Goal: Task Accomplishment & Management: Complete application form

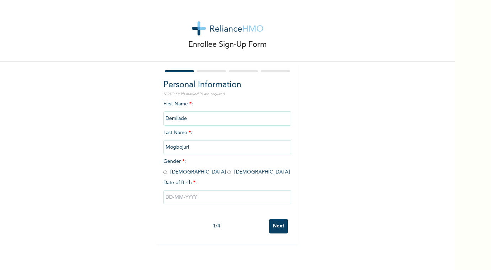
click at [227, 173] on input "radio" at bounding box center [229, 172] width 4 height 7
radio input "true"
click at [180, 198] on input "text" at bounding box center [227, 197] width 128 height 14
select select "8"
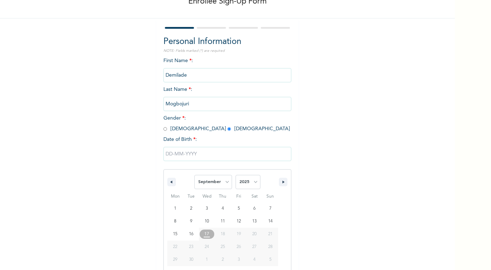
scroll to position [47, 0]
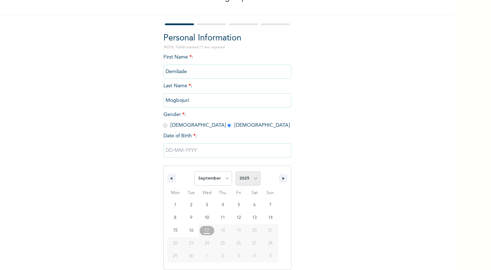
click at [250, 181] on select "2025 2024 2023 2022 2021 2020 2019 2018 2017 2016 2015 2014 2013 2012 2011 2010…" at bounding box center [248, 179] width 25 height 14
select select "2003"
click at [236, 172] on select "2025 2024 2023 2022 2021 2020 2019 2018 2017 2016 2015 2014 2013 2012 2011 2010…" at bounding box center [248, 179] width 25 height 14
type input "[DATE]"
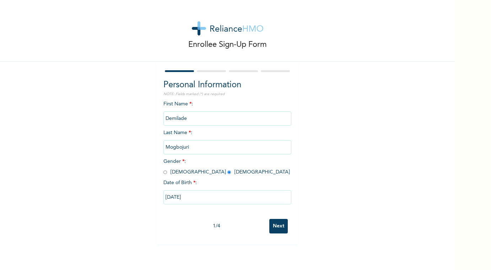
click at [220, 197] on input "[DATE]" at bounding box center [227, 197] width 128 height 14
select select "8"
select select "2003"
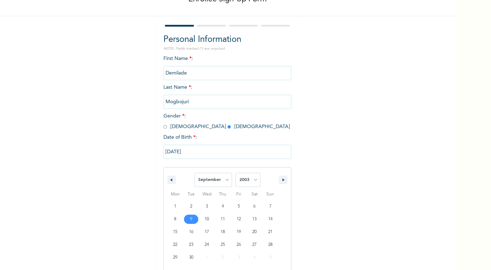
scroll to position [47, 0]
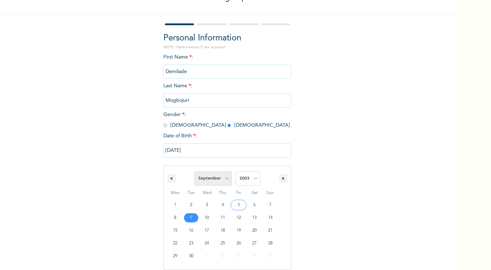
click at [224, 183] on select "January February March April May June July August September October November De…" at bounding box center [213, 179] width 38 height 14
select select "3"
click at [195, 172] on select "January February March April May June July August September October November De…" at bounding box center [213, 179] width 38 height 14
type input "[DATE]"
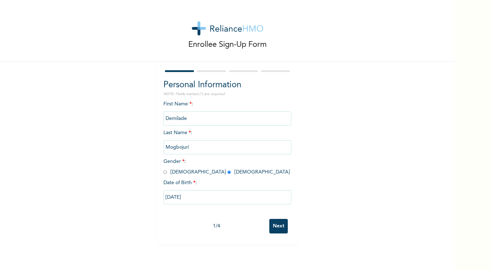
click at [279, 226] on input "Next" at bounding box center [278, 226] width 18 height 15
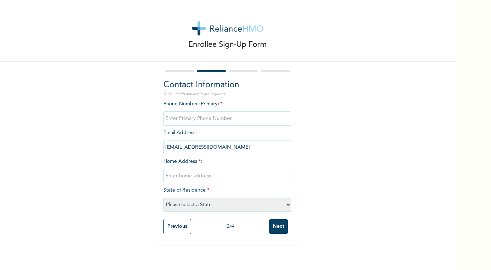
click at [229, 124] on input "phone" at bounding box center [227, 119] width 128 height 14
type input "08026519380"
click at [213, 178] on input "text" at bounding box center [227, 176] width 128 height 14
type input "no [STREET_ADDRESS]"
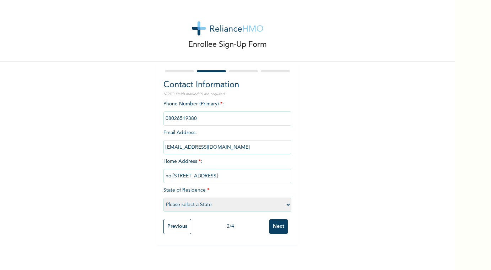
click at [193, 204] on select "Please select a State [PERSON_NAME] (FCT) [PERSON_NAME] Ibom [GEOGRAPHIC_DATA] …" at bounding box center [227, 205] width 128 height 14
select select "25"
click at [163, 198] on select "Please select a State [PERSON_NAME] (FCT) [PERSON_NAME] Ibom [GEOGRAPHIC_DATA] …" at bounding box center [227, 205] width 128 height 14
click at [276, 226] on input "Next" at bounding box center [278, 227] width 18 height 15
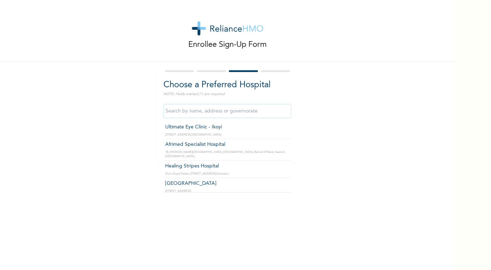
click at [232, 110] on input "text" at bounding box center [227, 111] width 128 height 14
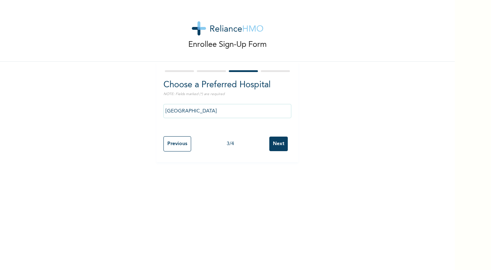
drag, startPoint x: 240, startPoint y: 191, endPoint x: 239, endPoint y: 202, distance: 11.4
click at [235, 112] on input "[GEOGRAPHIC_DATA]" at bounding box center [227, 111] width 128 height 14
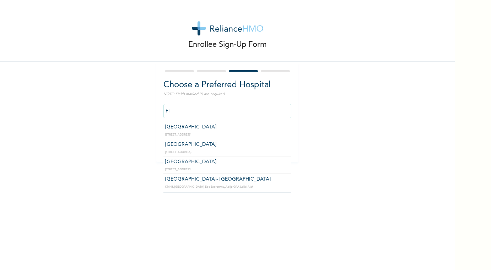
type input "F"
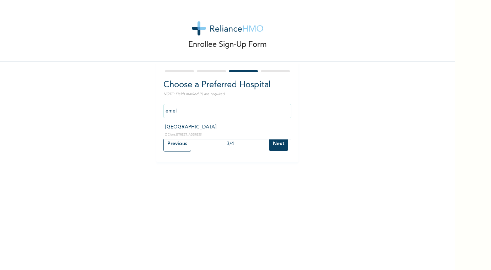
type input "[GEOGRAPHIC_DATA]"
click at [282, 143] on input "Next" at bounding box center [278, 144] width 18 height 15
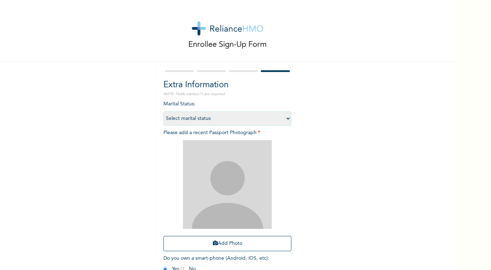
click at [274, 118] on select "Select marital status [DEMOGRAPHIC_DATA] Married [DEMOGRAPHIC_DATA] Widow/[DEMO…" at bounding box center [227, 119] width 128 height 14
select select "1"
click at [163, 112] on select "Select marital status [DEMOGRAPHIC_DATA] Married [DEMOGRAPHIC_DATA] Widow/[DEMO…" at bounding box center [227, 119] width 128 height 14
click at [249, 242] on button "Add Photo" at bounding box center [227, 243] width 128 height 15
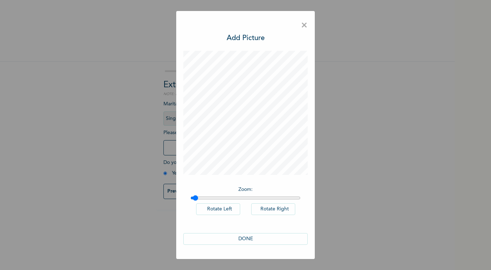
type input "1"
drag, startPoint x: 195, startPoint y: 198, endPoint x: 187, endPoint y: 199, distance: 8.3
click at [190, 199] on input "range" at bounding box center [245, 198] width 110 height 6
click at [229, 237] on button "DONE" at bounding box center [245, 239] width 124 height 12
click at [305, 26] on span "×" at bounding box center [304, 25] width 7 height 15
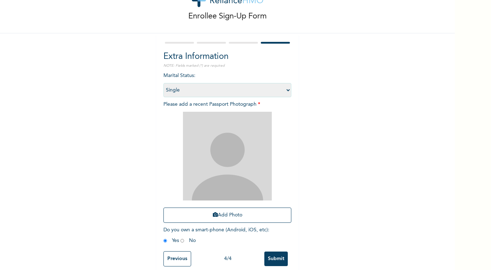
scroll to position [36, 0]
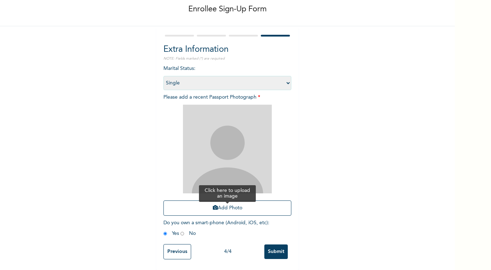
click at [230, 209] on button "Add Photo" at bounding box center [227, 208] width 128 height 15
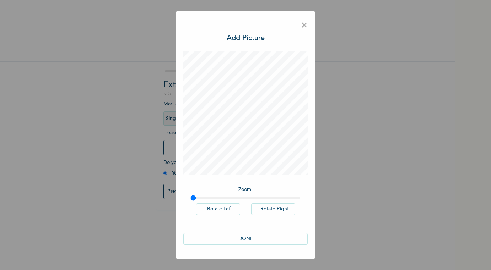
scroll to position [0, 0]
click at [279, 209] on button "Rotate Right" at bounding box center [273, 210] width 44 height 12
click at [223, 207] on button "Rotate Left" at bounding box center [218, 210] width 44 height 12
click at [239, 241] on button "DONE" at bounding box center [245, 239] width 124 height 12
click at [240, 241] on button "DONE" at bounding box center [245, 239] width 124 height 12
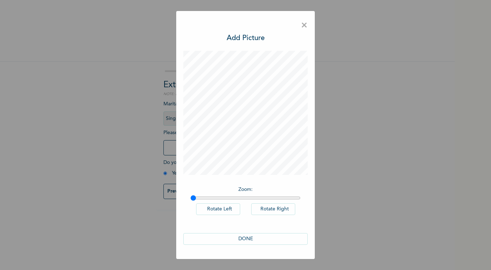
click at [240, 241] on button "DONE" at bounding box center [245, 239] width 124 height 12
click at [303, 25] on span "×" at bounding box center [304, 25] width 7 height 15
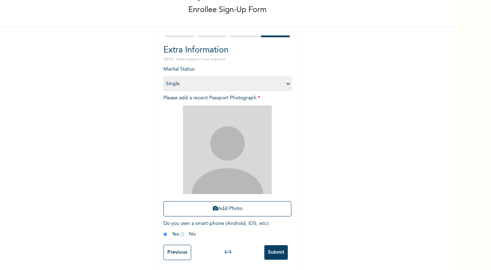
scroll to position [36, 0]
click at [273, 252] on input "Submit" at bounding box center [275, 252] width 23 height 15
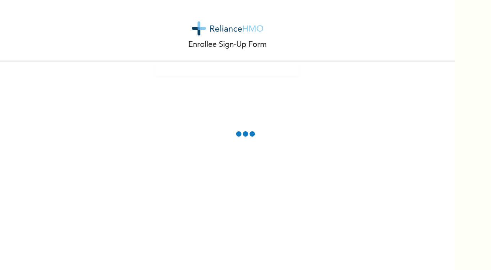
scroll to position [0, 0]
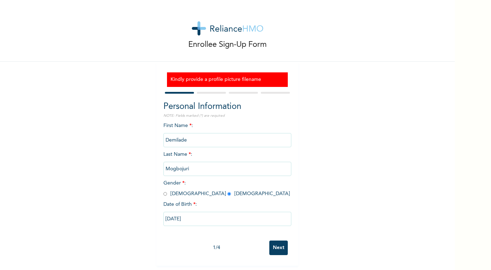
click at [265, 80] on h3 "Kindly provide a profile picture filename" at bounding box center [228, 79] width 114 height 7
click at [275, 243] on input "Next" at bounding box center [278, 248] width 18 height 15
select select "25"
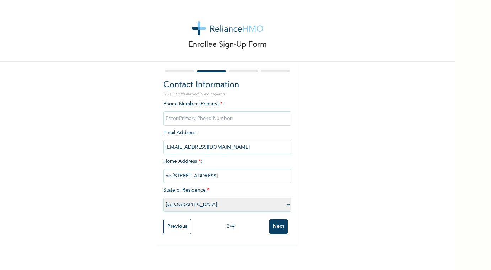
click at [271, 231] on input "Next" at bounding box center [278, 227] width 18 height 15
type input "08026519380"
click at [280, 230] on input "Next" at bounding box center [278, 227] width 18 height 15
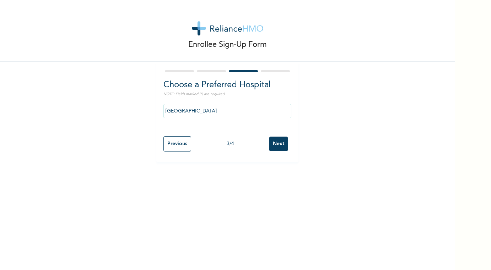
click at [284, 148] on input "Next" at bounding box center [278, 144] width 18 height 15
select select "1"
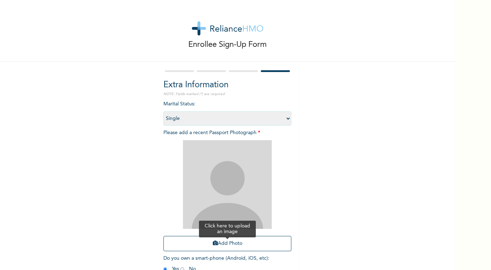
click at [238, 241] on button "Add Photo" at bounding box center [227, 243] width 128 height 15
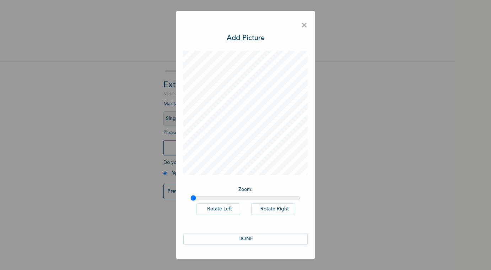
click at [251, 237] on button "DONE" at bounding box center [245, 239] width 124 height 12
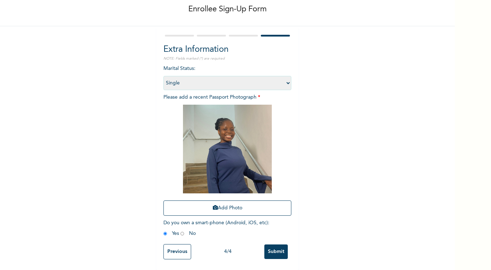
scroll to position [36, 0]
click at [277, 254] on input "Submit" at bounding box center [275, 252] width 23 height 15
